Goal: Navigation & Orientation: Find specific page/section

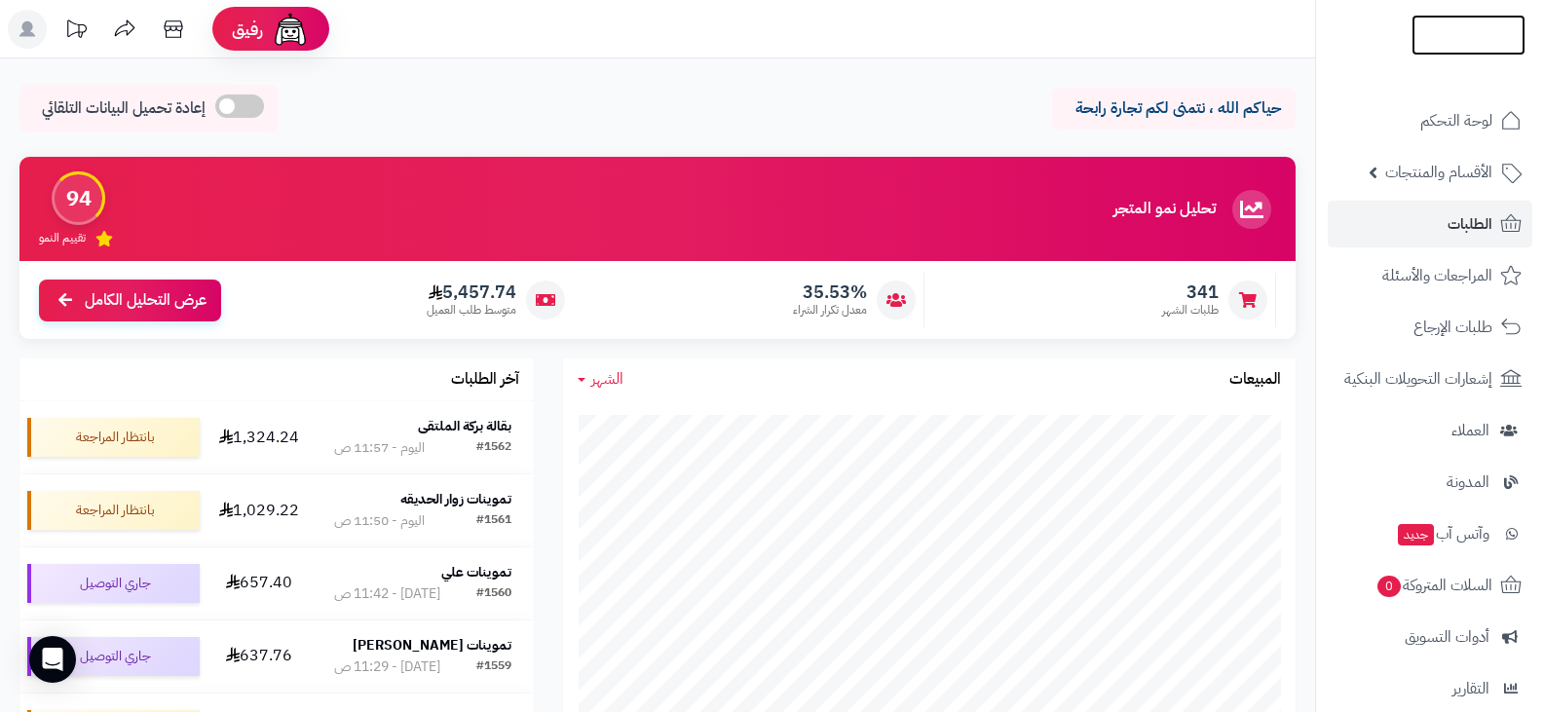
click at [1461, 49] on img at bounding box center [1468, 69] width 114 height 41
click at [1436, 23] on img at bounding box center [1468, 35] width 114 height 41
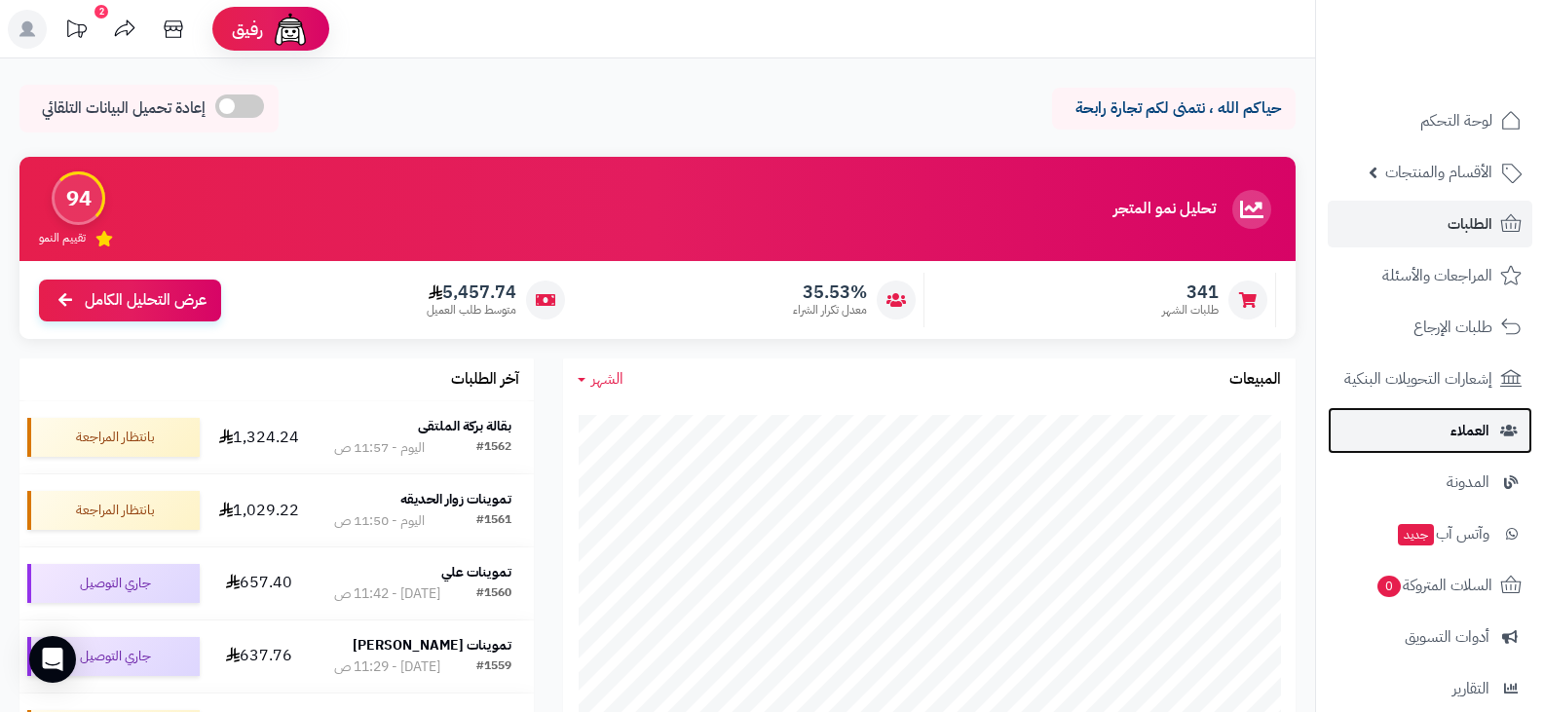
click at [1459, 431] on span "العملاء" at bounding box center [1469, 430] width 39 height 27
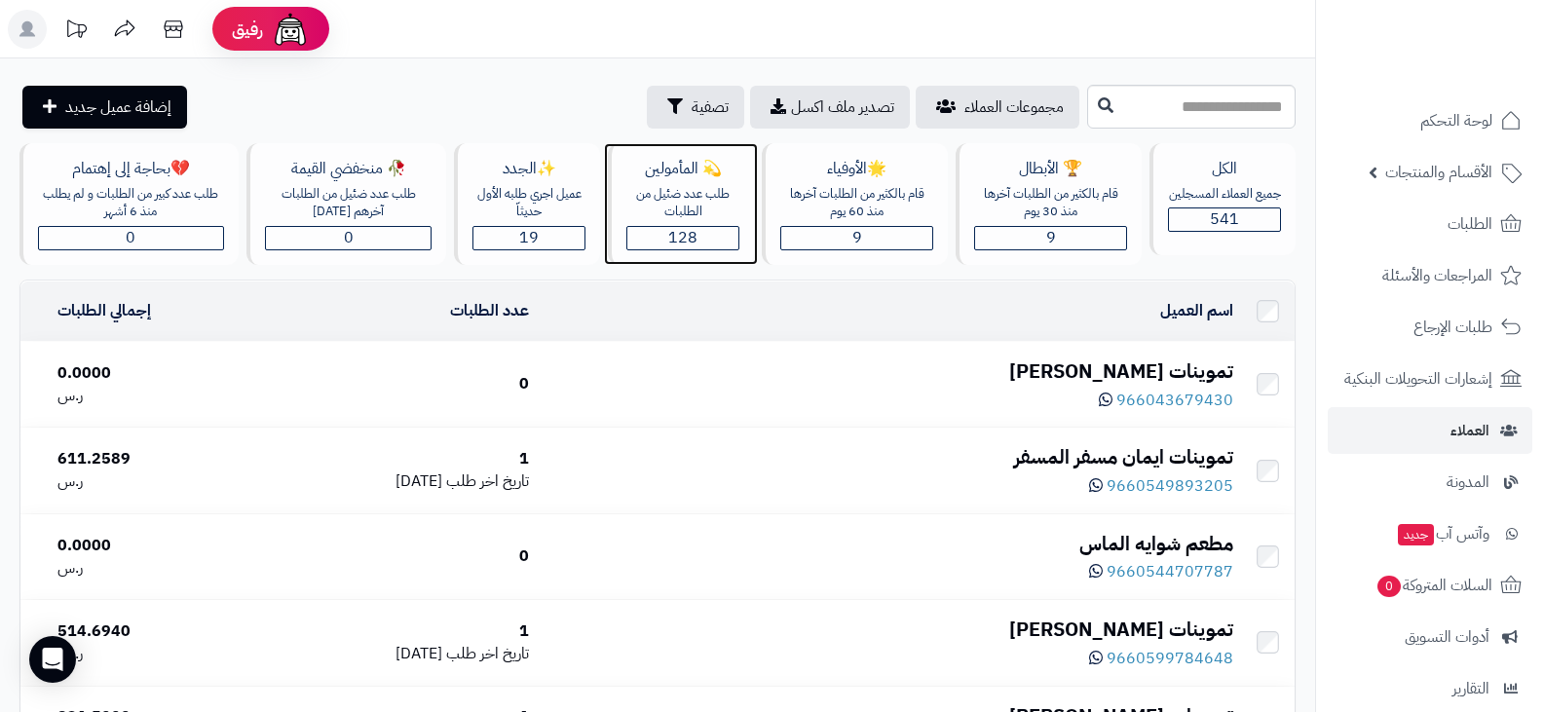
click at [672, 232] on span "128" at bounding box center [682, 237] width 29 height 23
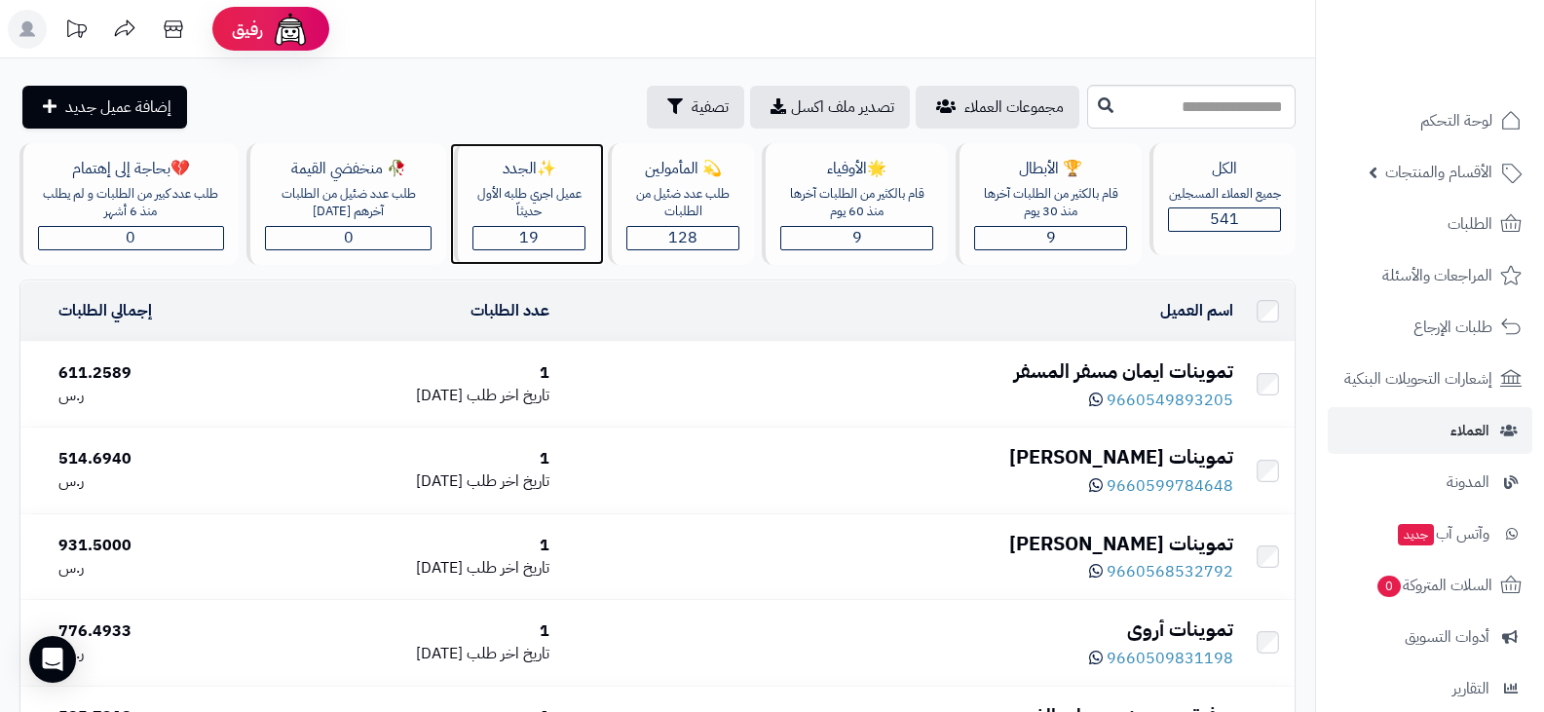
click at [544, 243] on div "19" at bounding box center [528, 238] width 111 height 22
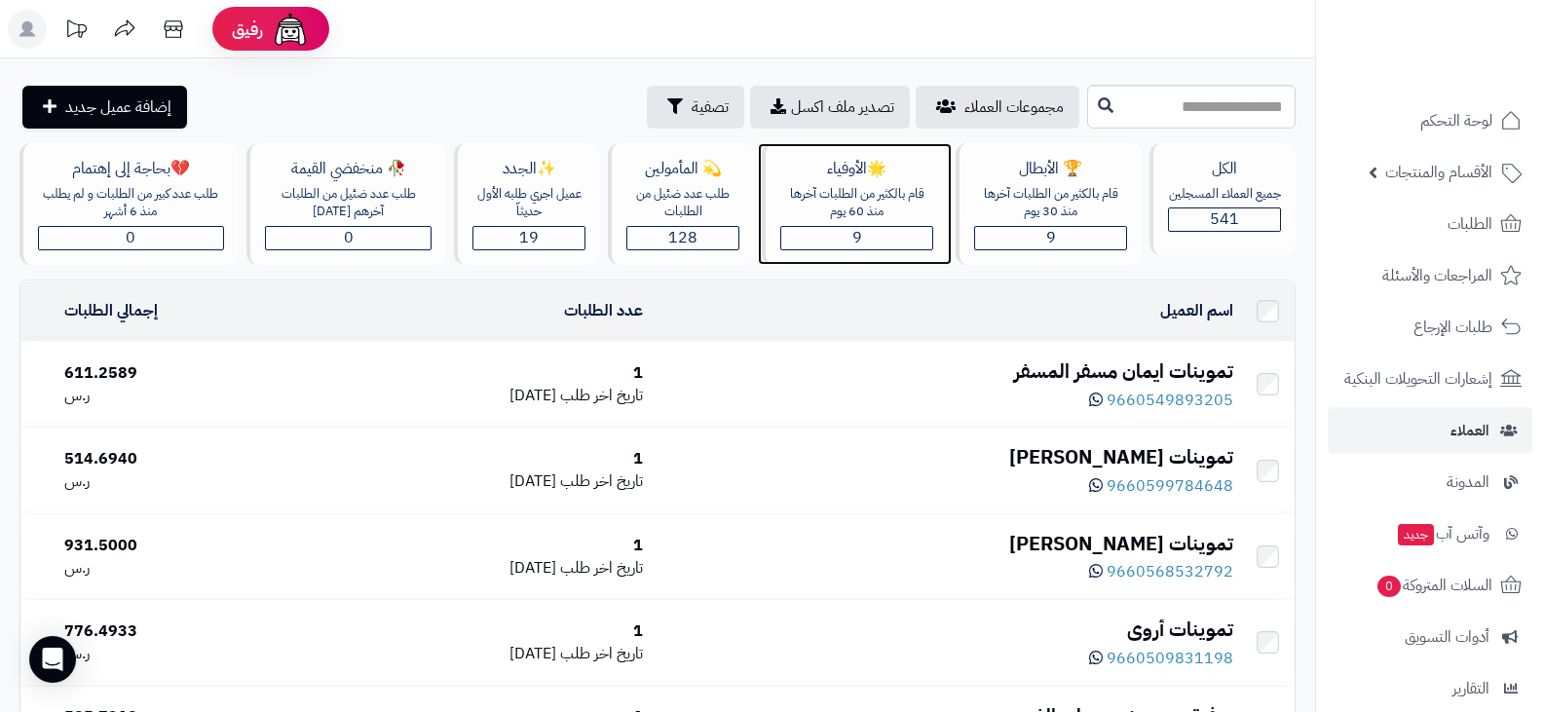
click at [916, 226] on div "9" at bounding box center [856, 238] width 153 height 24
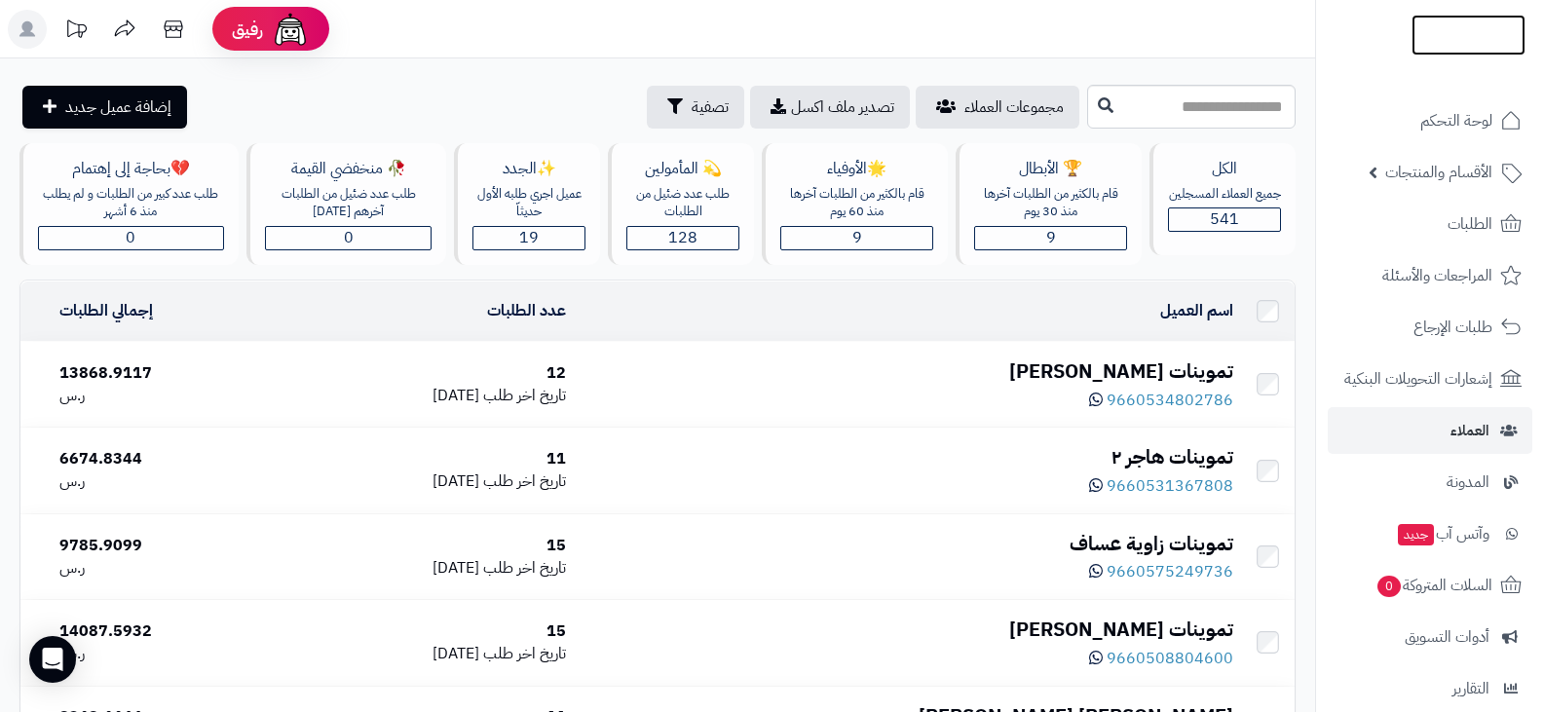
click at [1431, 50] on img at bounding box center [1468, 70] width 114 height 41
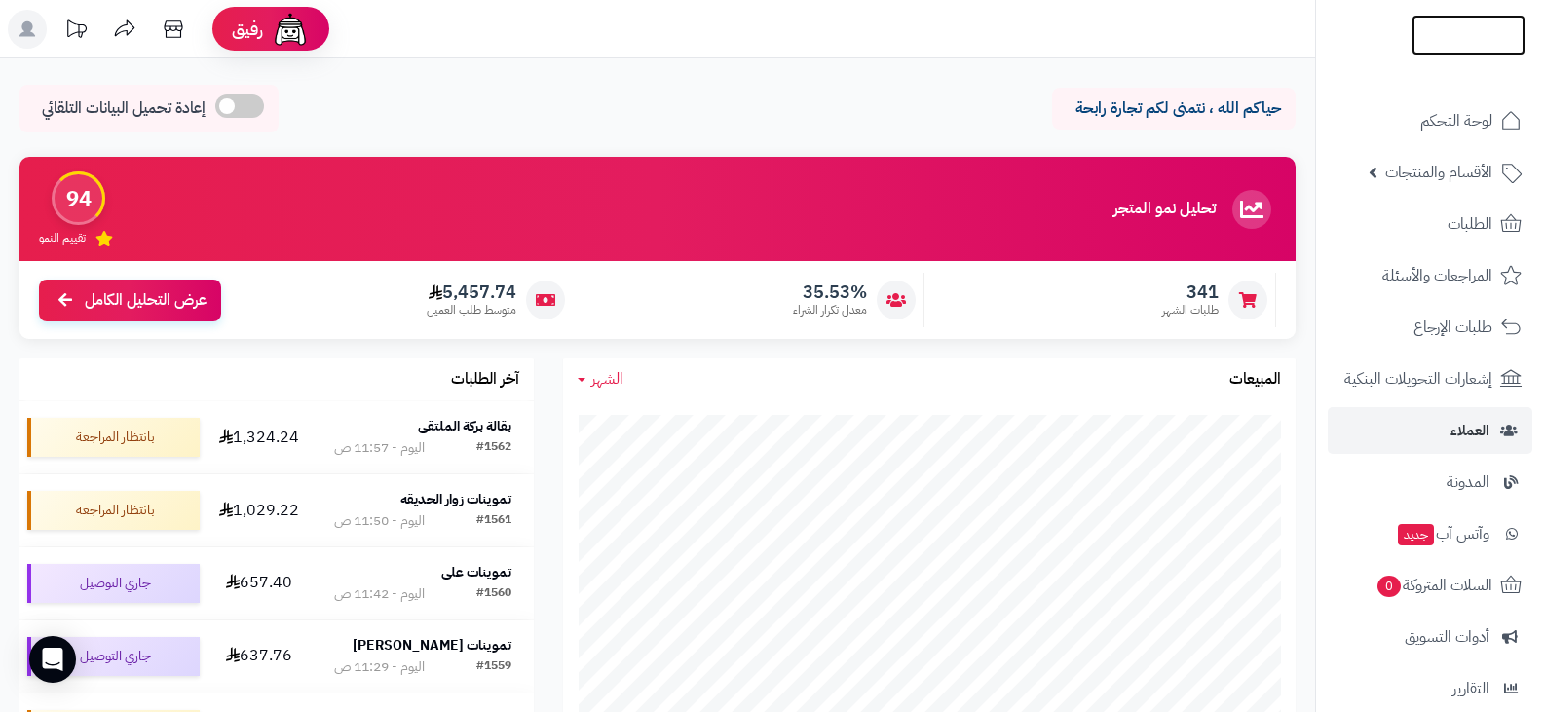
click at [1433, 40] on img at bounding box center [1468, 60] width 114 height 41
click at [1447, 48] on img at bounding box center [1468, 60] width 114 height 41
